Goal: Browse casually: Explore the website without a specific task or goal

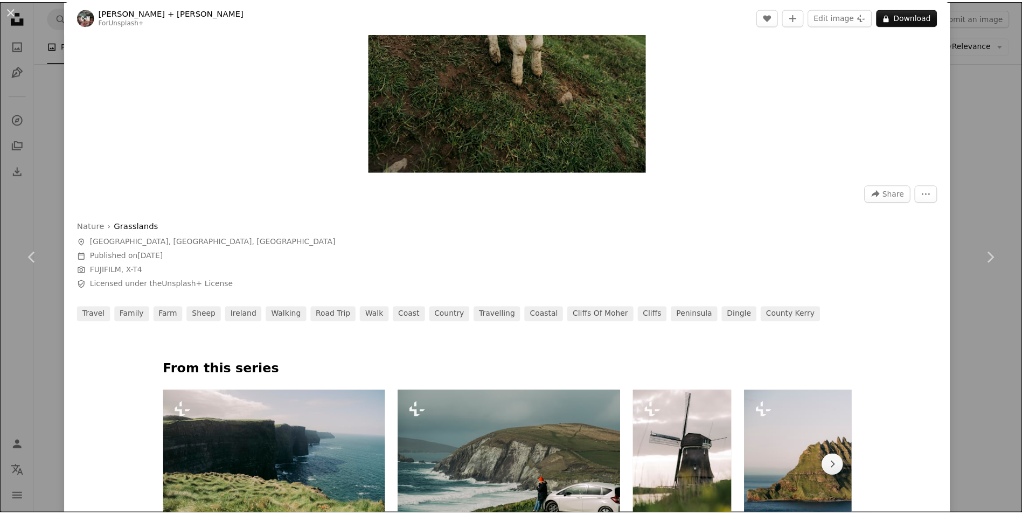
scroll to position [19, 0]
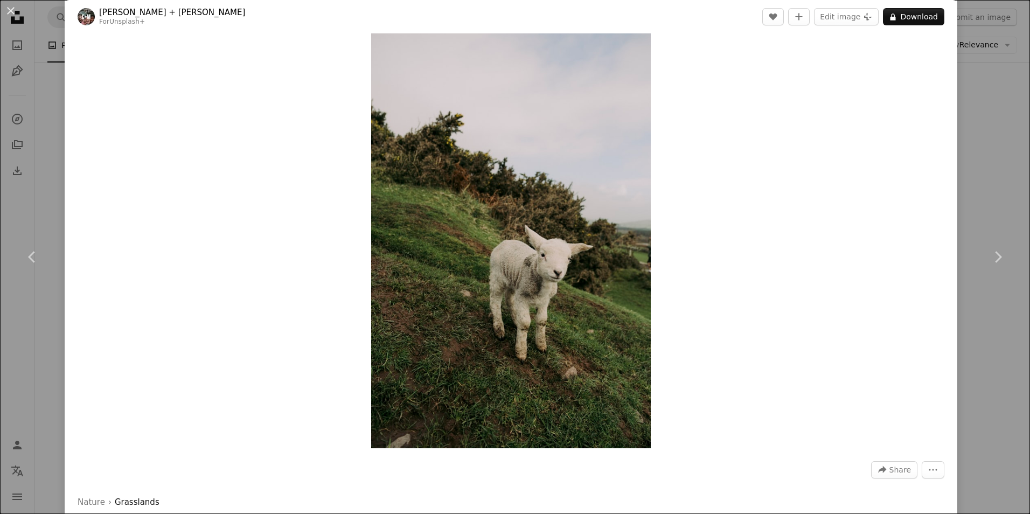
click at [992, 127] on div "An X shape Chevron left Chevron right Colin + Meg For Unsplash+ A heart A plus …" at bounding box center [515, 257] width 1030 height 514
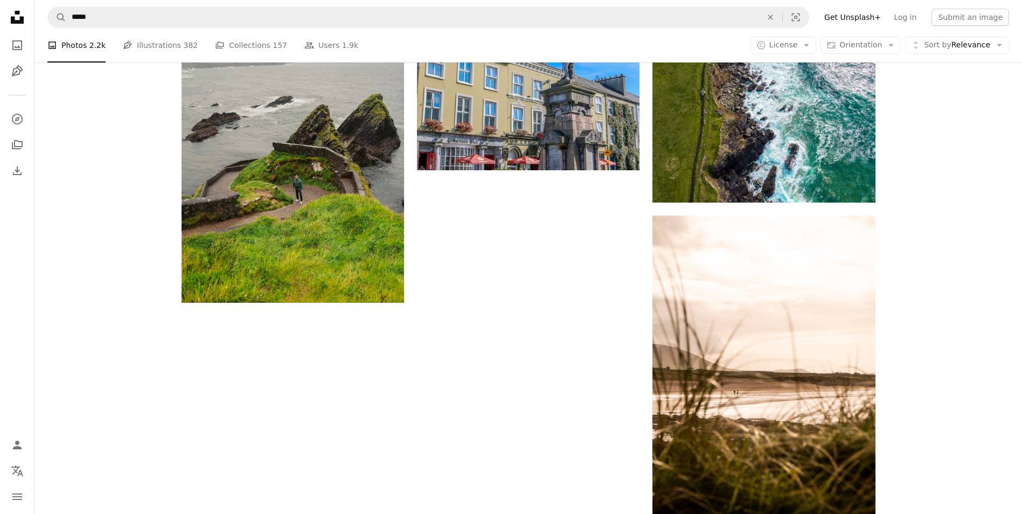
scroll to position [1455, 0]
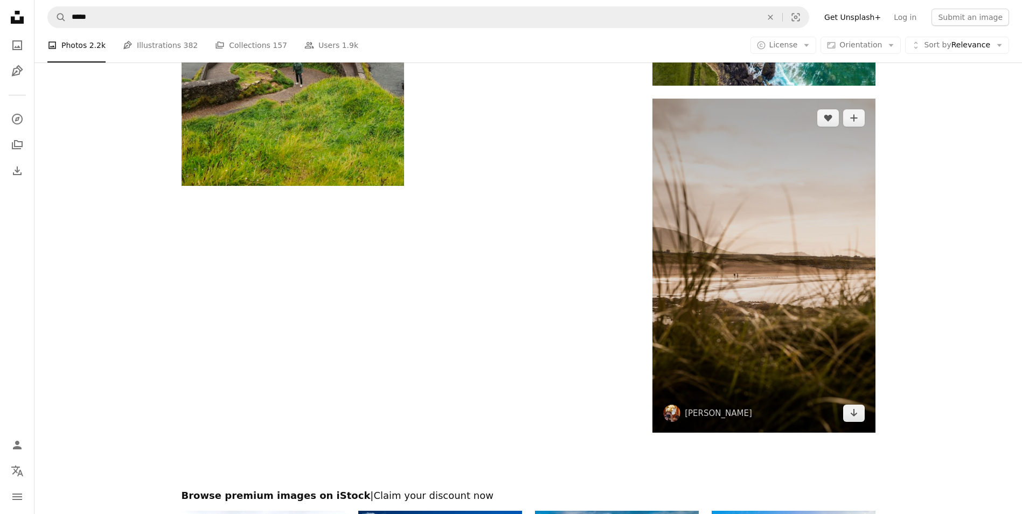
click at [782, 248] on img at bounding box center [763, 266] width 222 height 334
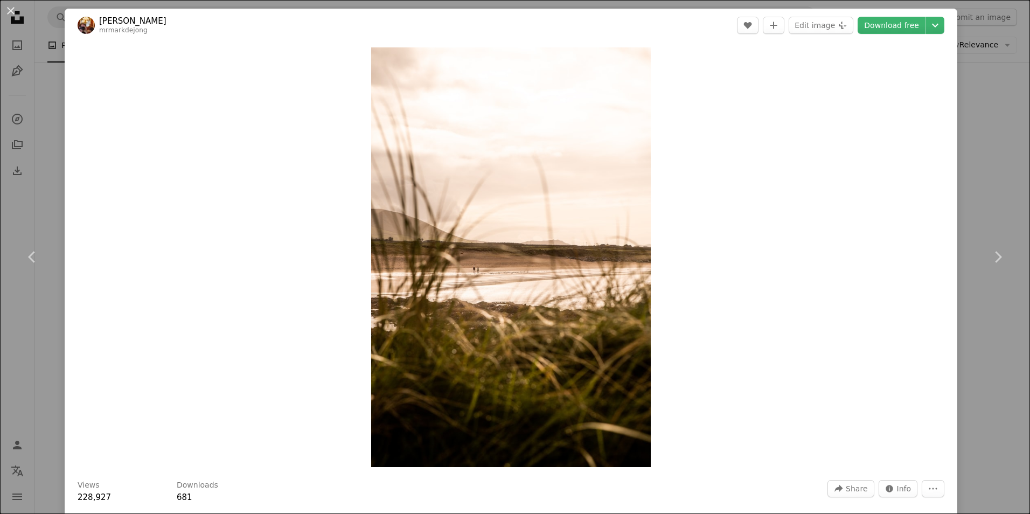
drag, startPoint x: 969, startPoint y: 136, endPoint x: 949, endPoint y: 137, distance: 20.0
click at [968, 136] on div "An X shape Chevron left Chevron right [PERSON_NAME] mrmarkdejong A heart A plus…" at bounding box center [515, 257] width 1030 height 514
